Goal: Task Accomplishment & Management: Use online tool/utility

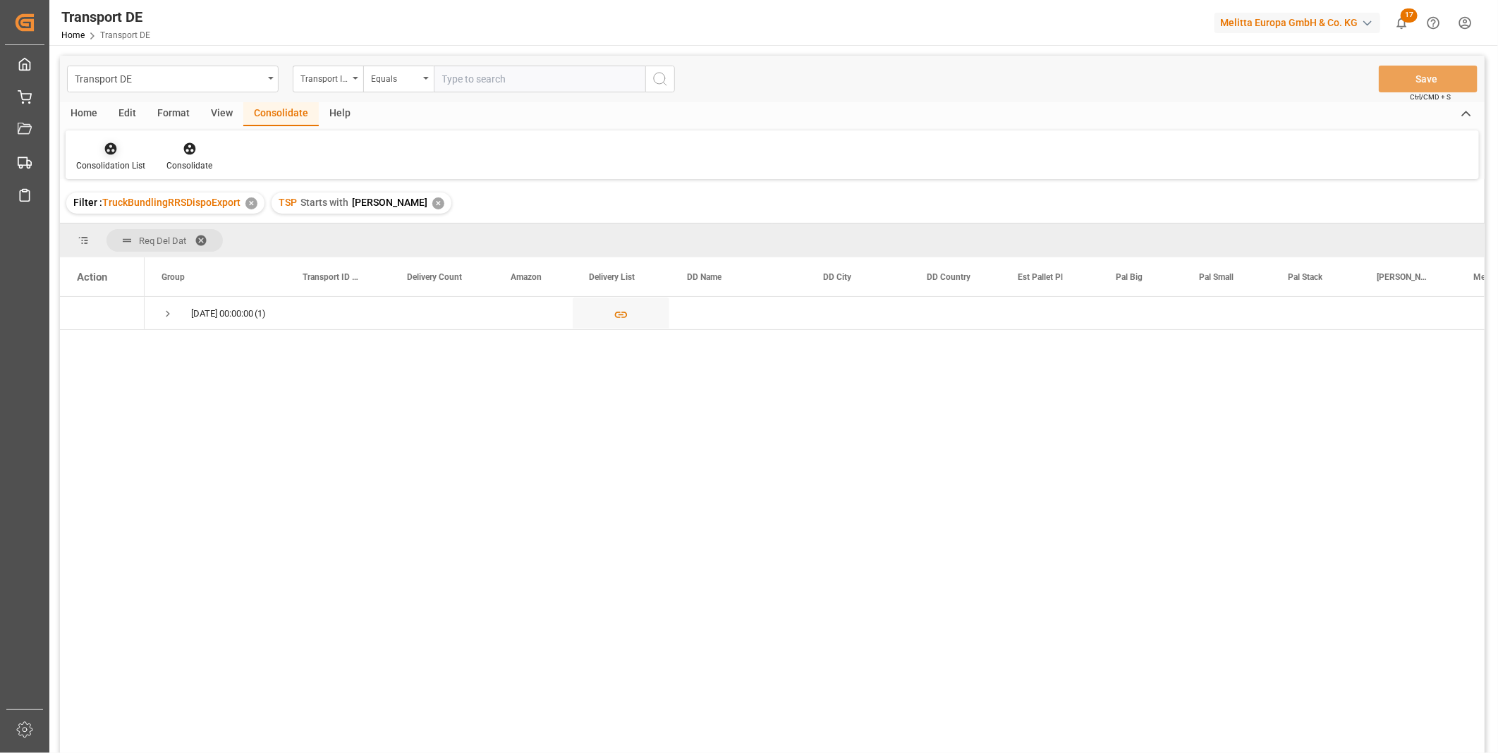
drag, startPoint x: 109, startPoint y: 154, endPoint x: 106, endPoint y: 161, distance: 7.6
click at [108, 155] on icon at bounding box center [111, 149] width 14 height 14
click at [157, 255] on div "Transport DE Transport ID Logward Equals Save Ctrl/CMD + S Home Edit Format Vie…" at bounding box center [772, 423] width 1425 height 735
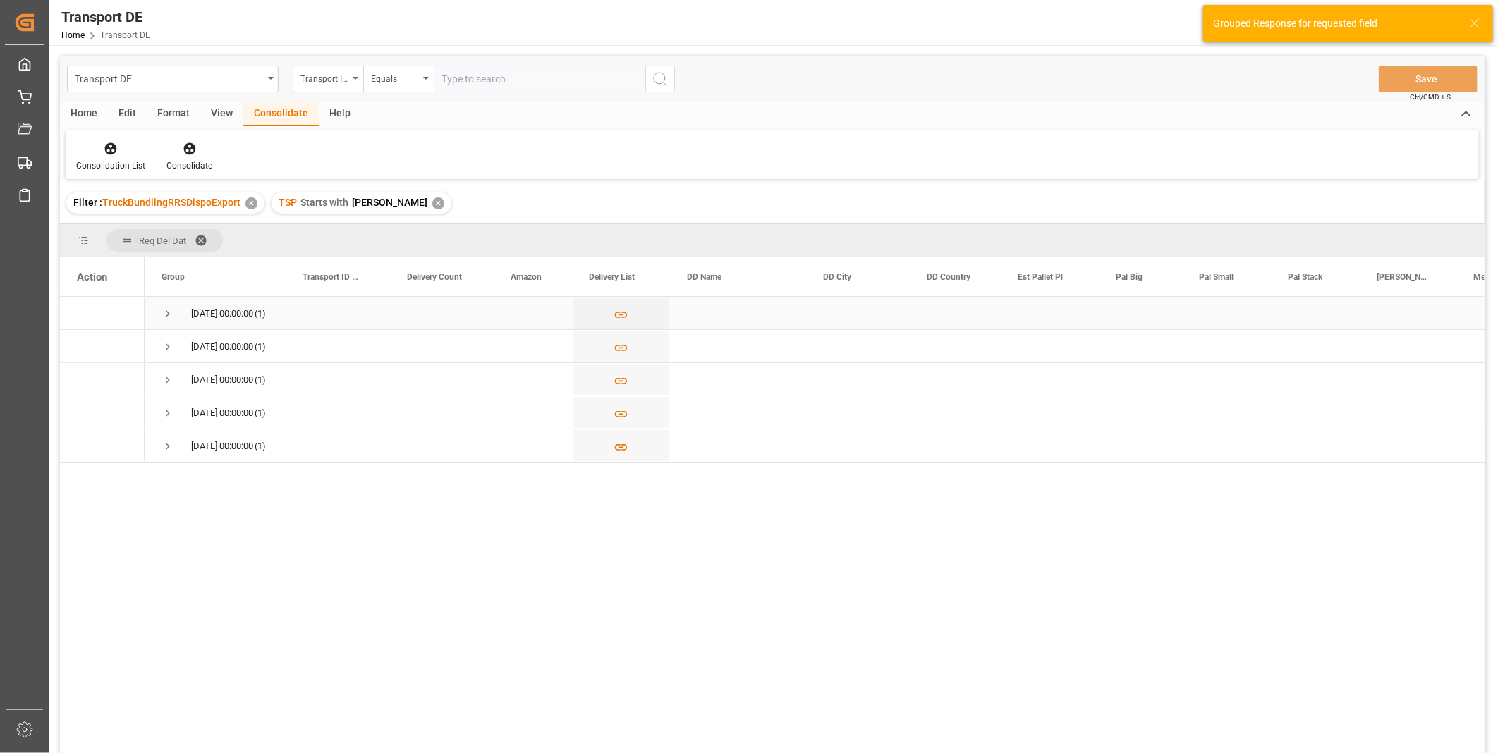
click at [168, 314] on span "Press SPACE to select this row." at bounding box center [168, 314] width 13 height 13
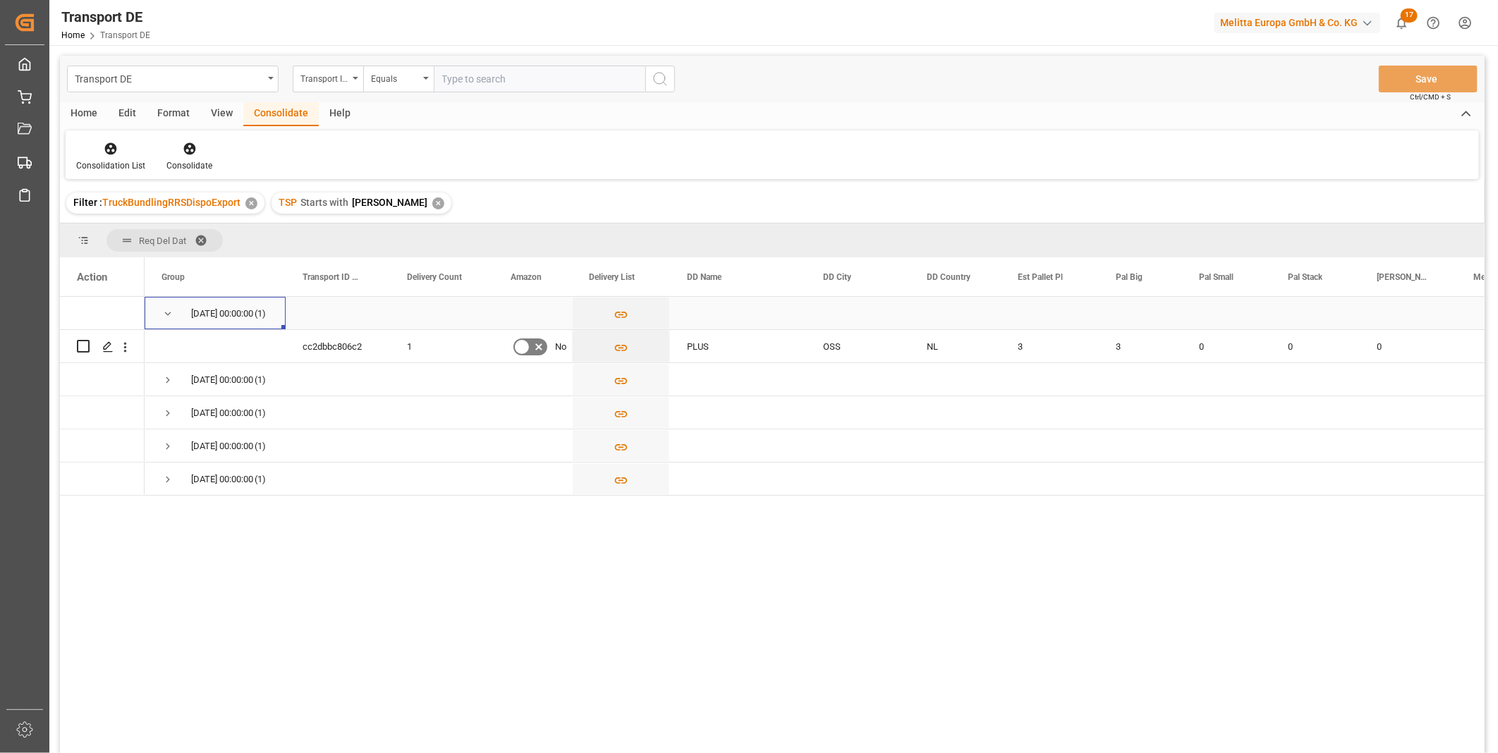
click at [169, 314] on span "Press SPACE to select this row." at bounding box center [168, 314] width 13 height 13
